Goal: Find specific page/section: Find specific page/section

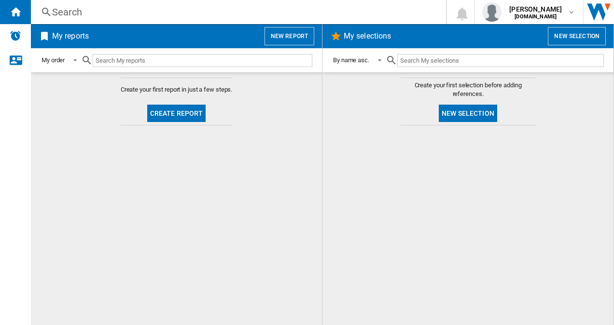
click at [117, 10] on div "Search" at bounding box center [236, 12] width 369 height 14
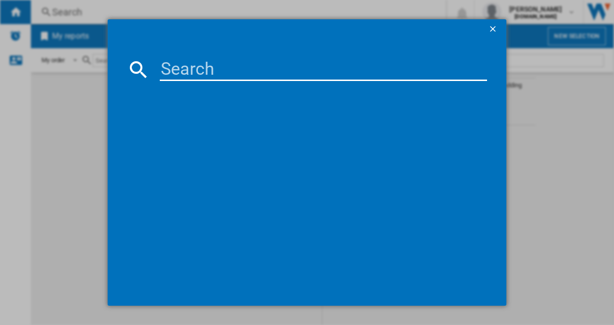
click at [240, 63] on input at bounding box center [324, 69] width 328 height 23
type input "Market Intelligence"
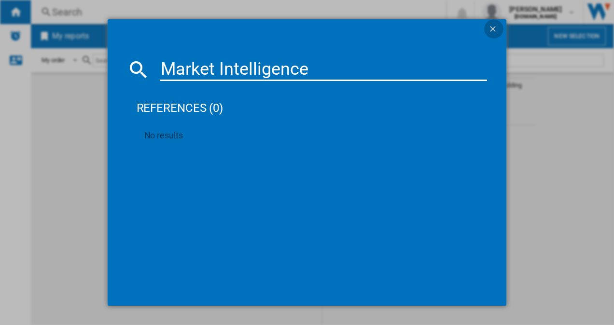
click at [494, 28] on ng-md-icon "getI18NText('BUTTONS.CLOSE_DIALOG')" at bounding box center [494, 30] width 12 height 12
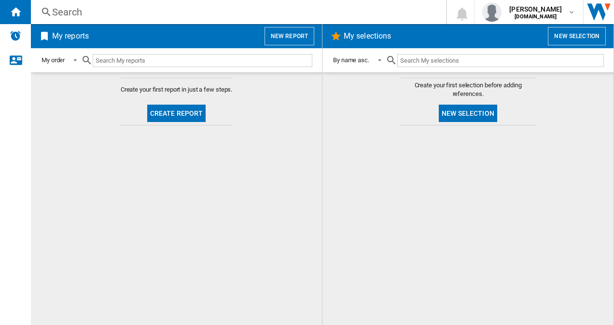
click at [283, 142] on md-content "Create your first report in just a few steps. Create report" at bounding box center [176, 198] width 291 height 253
click at [18, 41] on img "Alerts" at bounding box center [16, 36] width 12 height 12
click at [11, 66] on div "Contact us" at bounding box center [15, 60] width 31 height 24
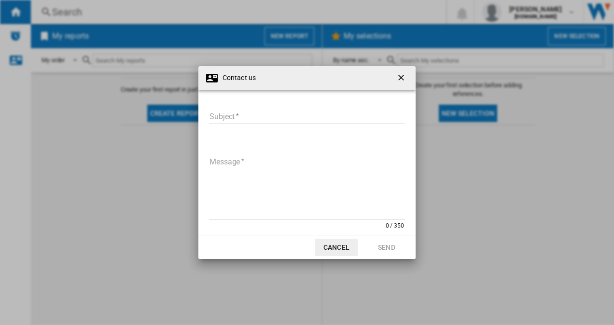
click at [406, 74] on ng-md-icon "getI18NText('BUTTONS.CLOSE_DIALOG')" at bounding box center [402, 79] width 12 height 12
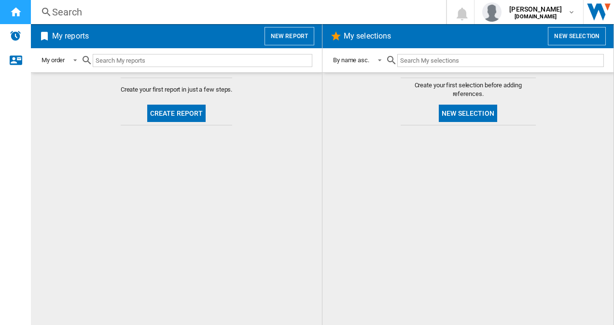
click at [5, 14] on div "Home" at bounding box center [15, 12] width 31 height 24
